Goal: Transaction & Acquisition: Purchase product/service

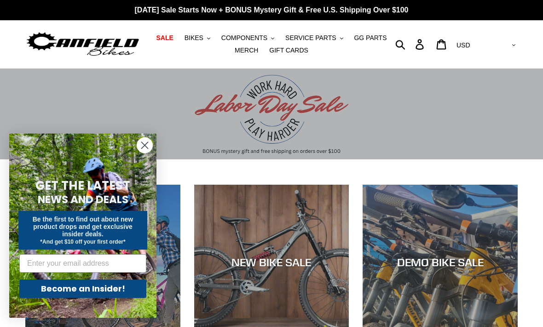
click at [141, 143] on circle "Close dialog" at bounding box center [144, 145] width 15 height 15
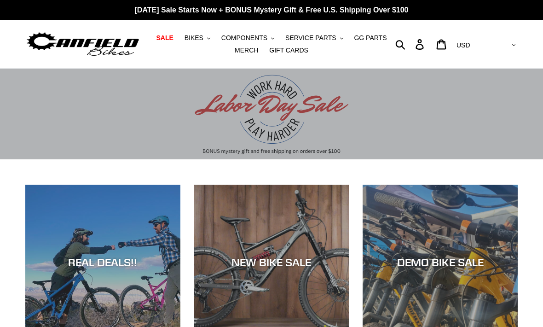
click at [192, 36] on span "BIKES" at bounding box center [193, 38] width 19 height 8
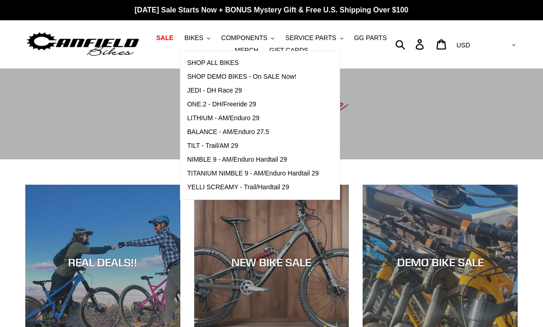
click at [208, 146] on span "TILT - Trail/AM 29" at bounding box center [212, 146] width 51 height 8
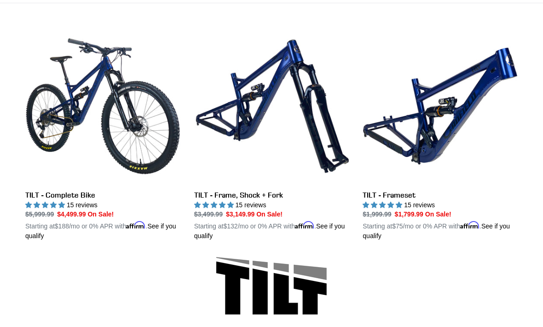
scroll to position [246, 0]
click at [431, 105] on link "TILT - Frameset" at bounding box center [439, 135] width 155 height 212
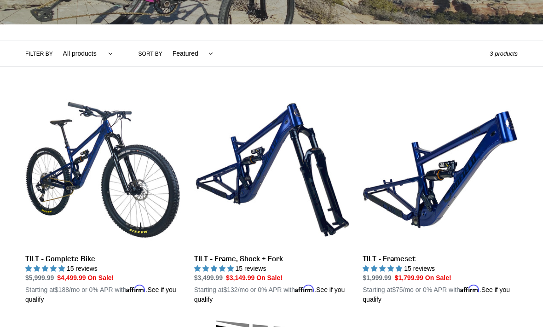
scroll to position [183, 0]
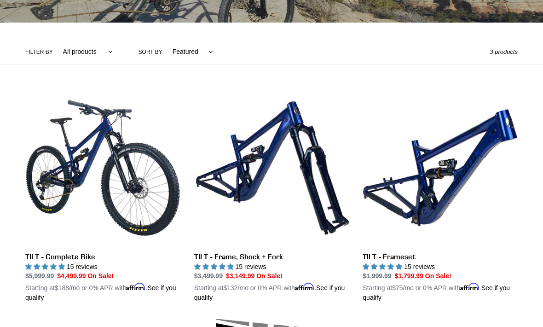
click at [104, 52] on select "All products 29er BFCM23 BFCM24 CBF Full Suspension Tilt Trail/AM" at bounding box center [86, 52] width 62 height 25
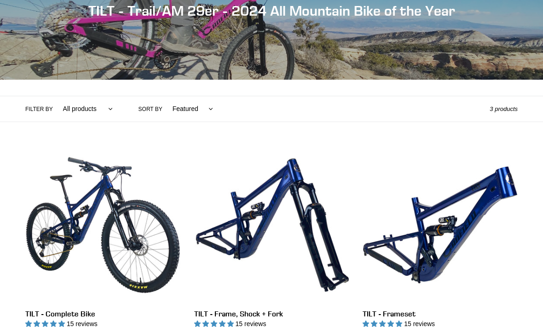
scroll to position [126, 0]
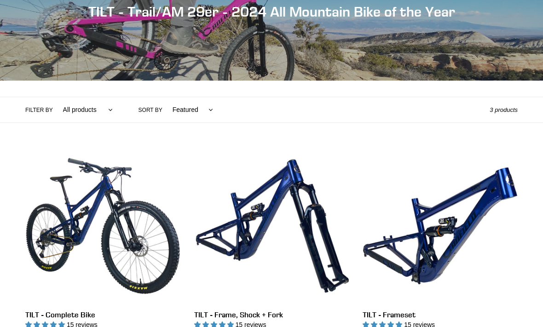
click at [106, 108] on select "All products 29er BFCM23 BFCM24 CBF Full Suspension Tilt Trail/AM" at bounding box center [86, 109] width 62 height 25
select select "/collections/tilt-trail-am-29er/trail-am"
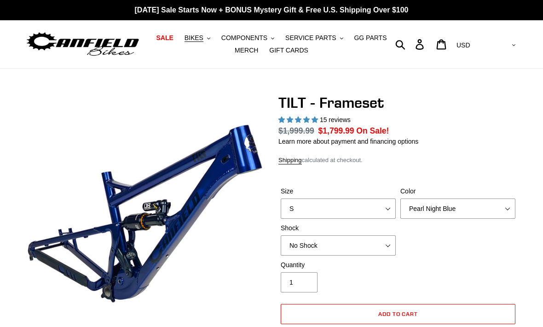
select select "highest-rating"
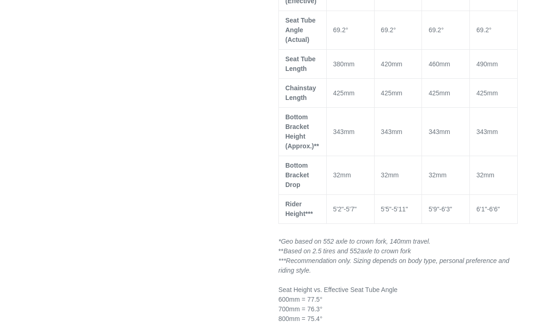
scroll to position [832, 0]
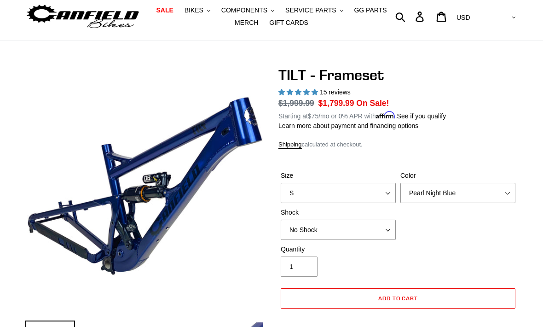
scroll to position [0, 0]
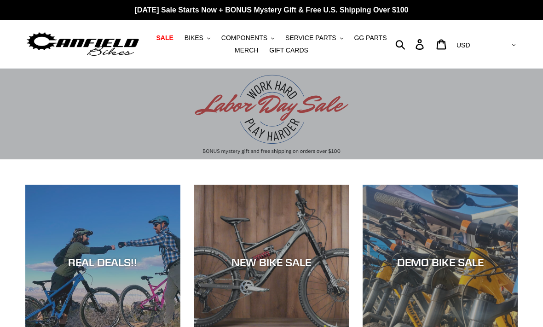
click at [434, 259] on div "DEMO BIKE SALE" at bounding box center [439, 261] width 155 height 13
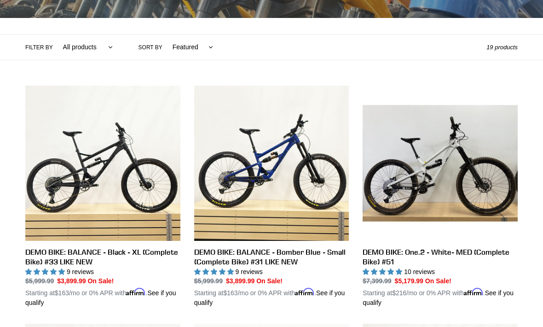
scroll to position [201, 0]
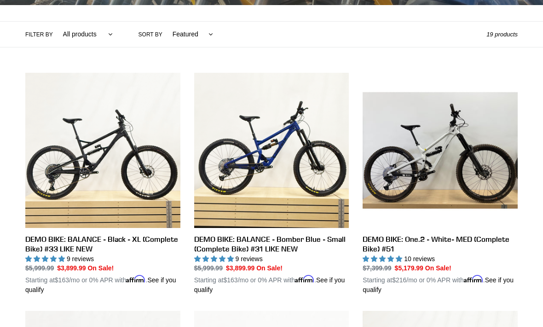
click at [105, 33] on select "All products balance BFCM23 DEMO BIKE Jedi Lithium Nimble 9 ONE.2 Tilt Yelli Sc…" at bounding box center [86, 34] width 62 height 25
select select "/collections/demo-bike-sale/tilt"
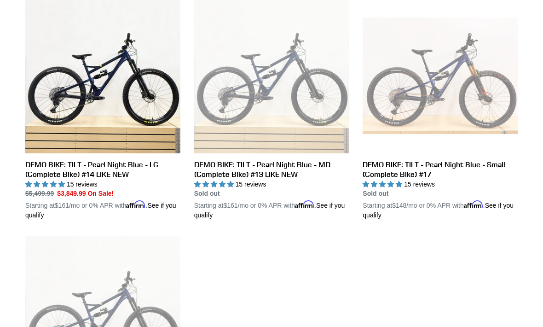
scroll to position [258, 0]
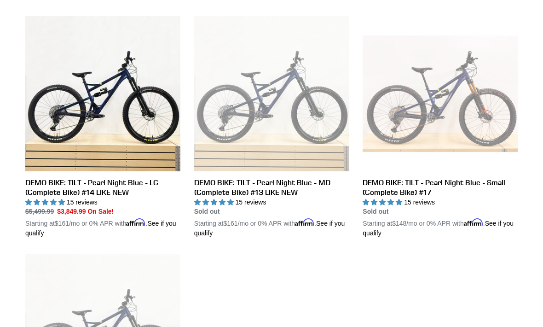
click at [248, 188] on link "DEMO BIKE: TILT - Pearl Night Blue - MD (Complete Bike) #13 LIKE NEW" at bounding box center [271, 127] width 155 height 222
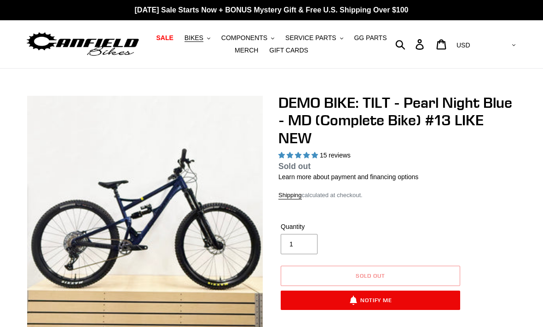
select select "highest-rating"
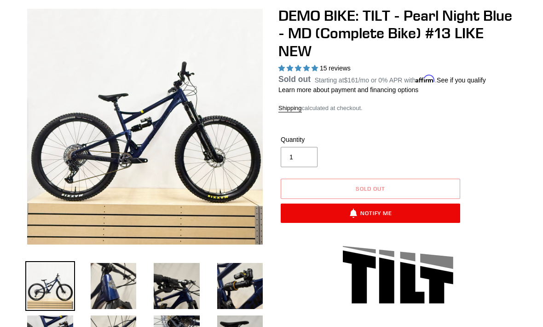
scroll to position [86, 0]
